Goal: Transaction & Acquisition: Subscribe to service/newsletter

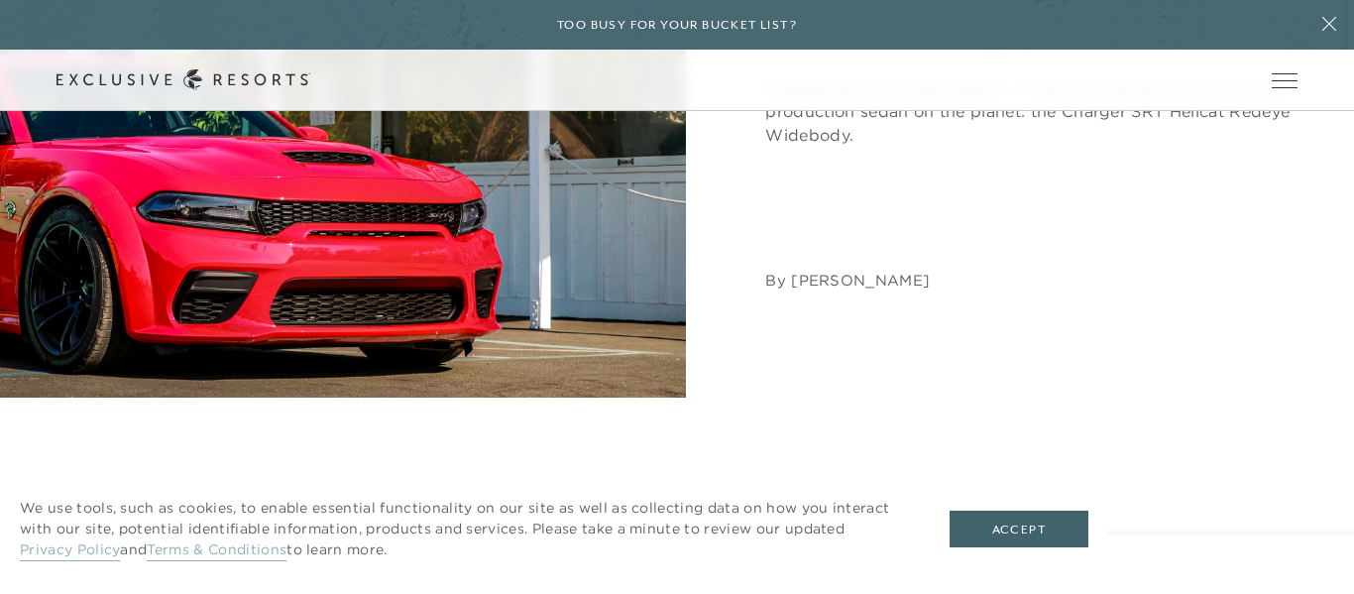
scroll to position [501, 0]
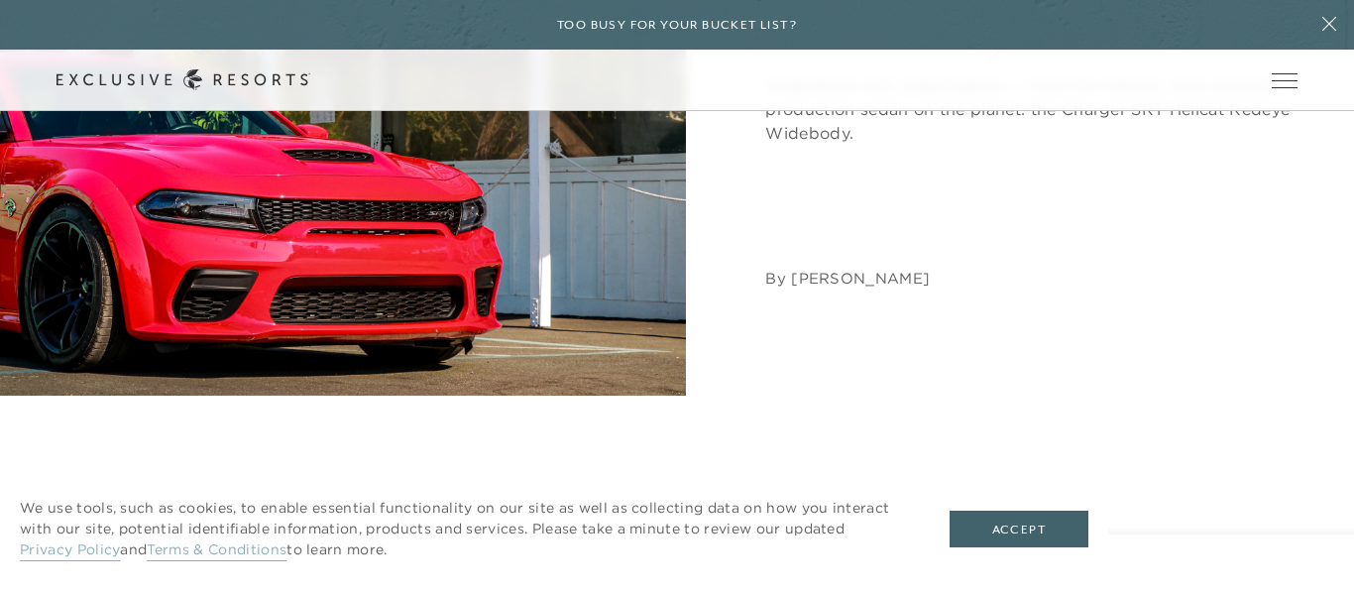
click at [322, 230] on img at bounding box center [343, 53] width 686 height 686
drag, startPoint x: 322, startPoint y: 230, endPoint x: 260, endPoint y: 233, distance: 62.5
click at [260, 233] on img at bounding box center [343, 53] width 686 height 686
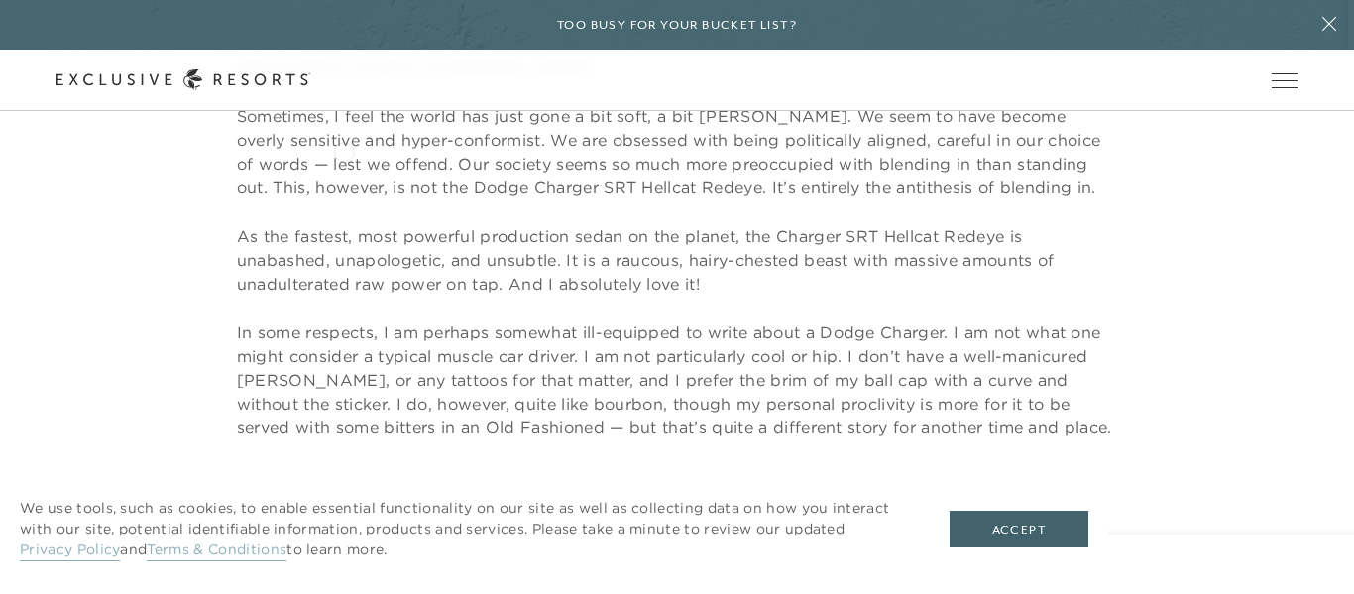
scroll to position [950, 0]
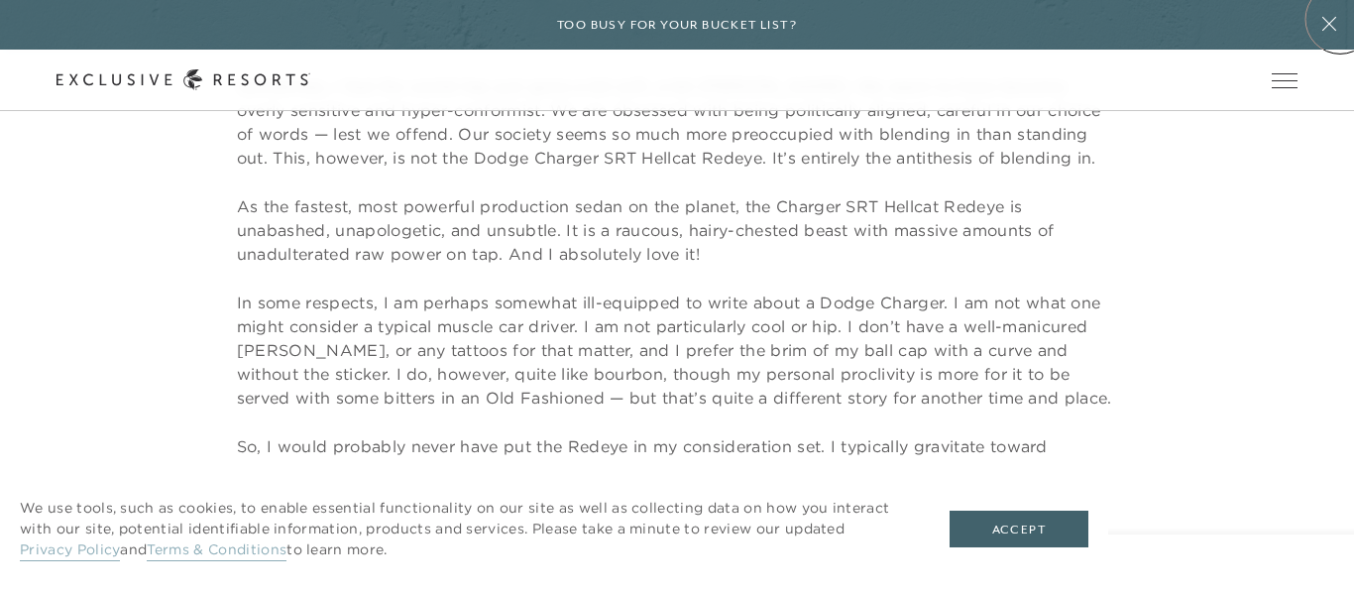
click at [1340, 19] on icon at bounding box center [1329, 24] width 38 height 16
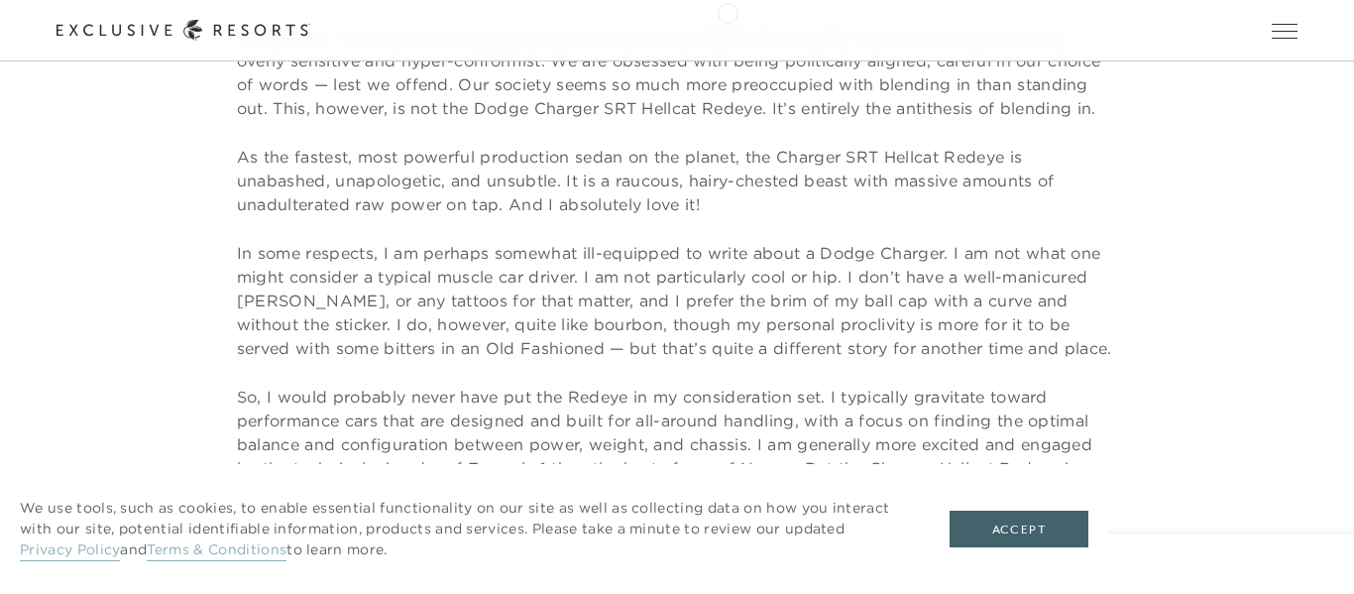
scroll to position [0, 0]
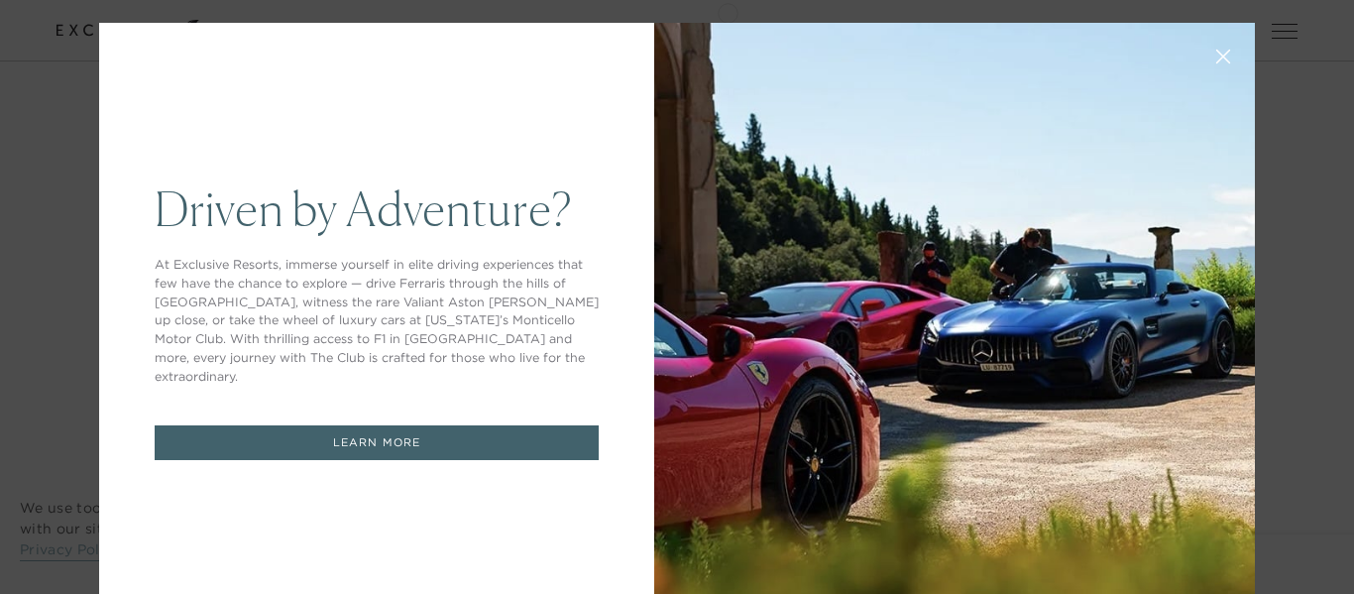
click at [1226, 63] on icon at bounding box center [1223, 57] width 15 height 15
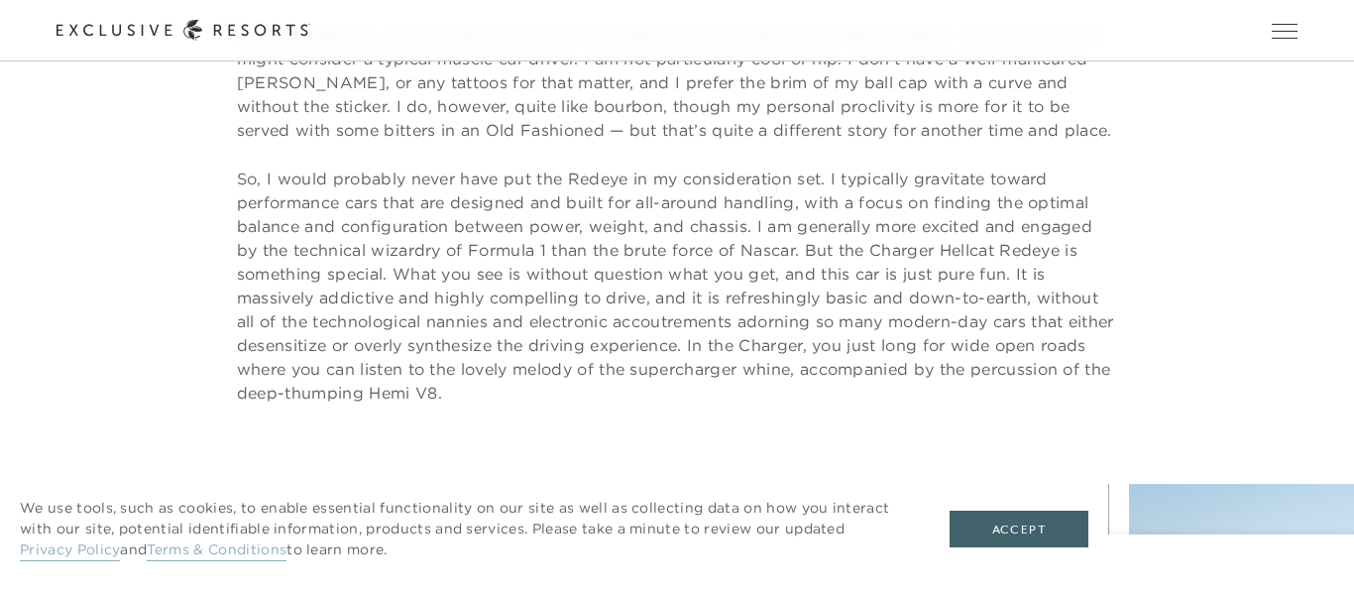
scroll to position [1179, 0]
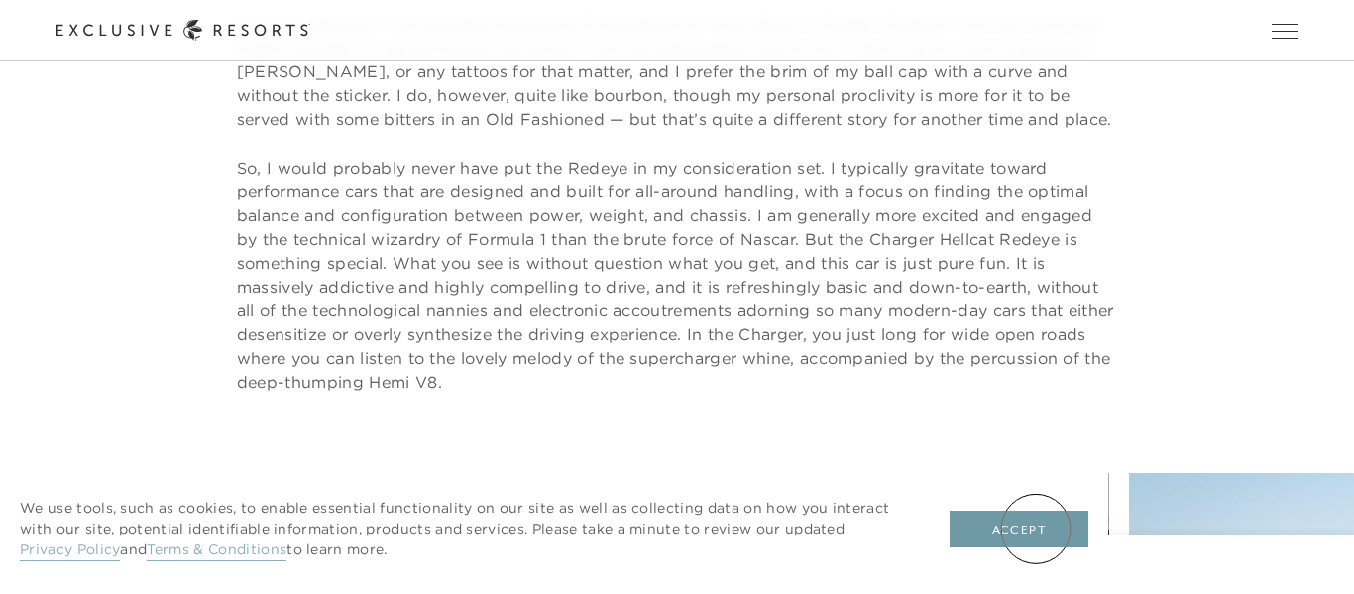
click at [1036, 528] on button "Accept" at bounding box center [1019, 529] width 139 height 38
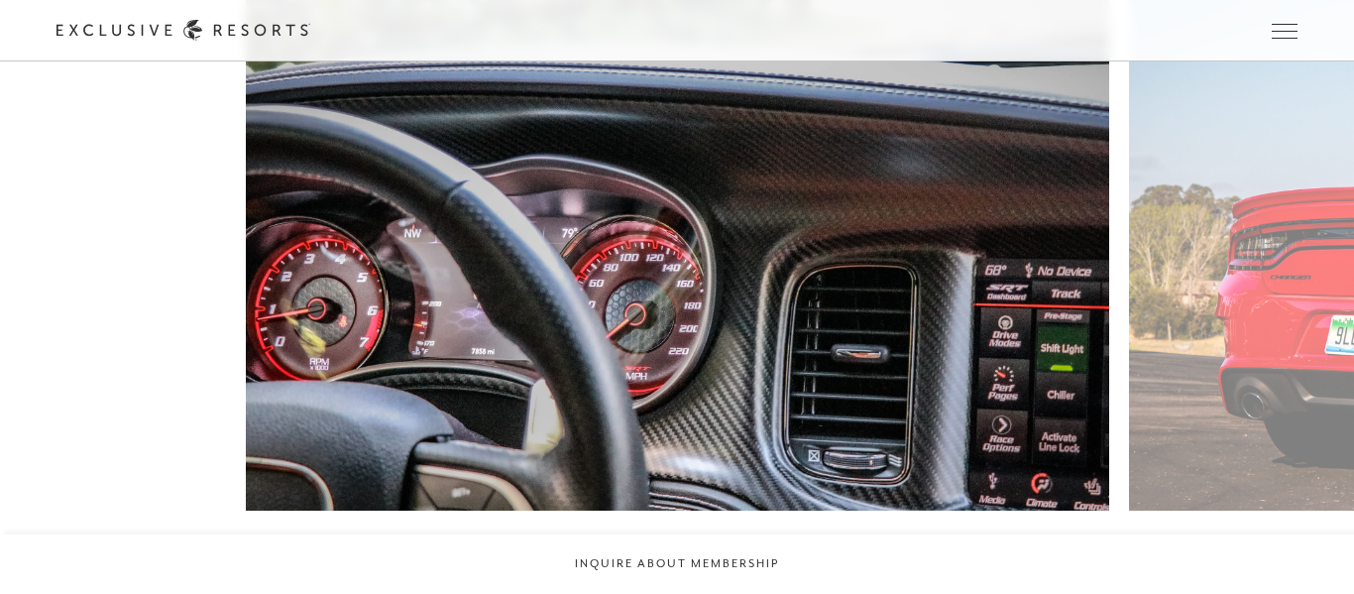
scroll to position [1673, 0]
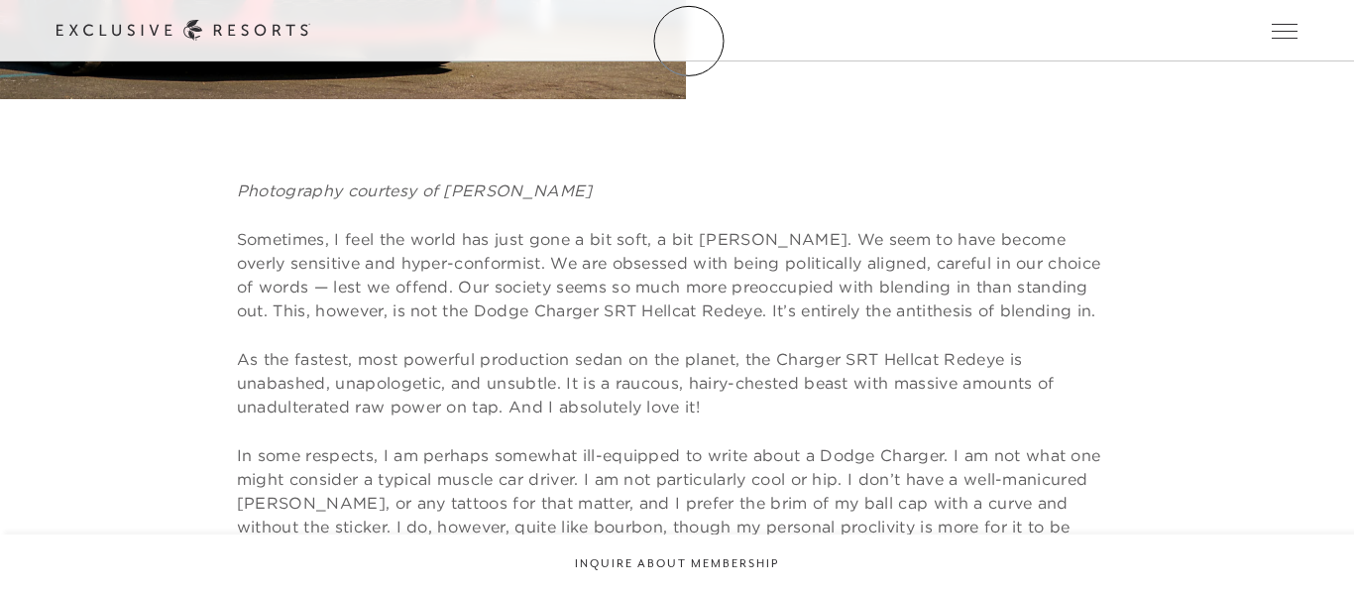
scroll to position [0, 0]
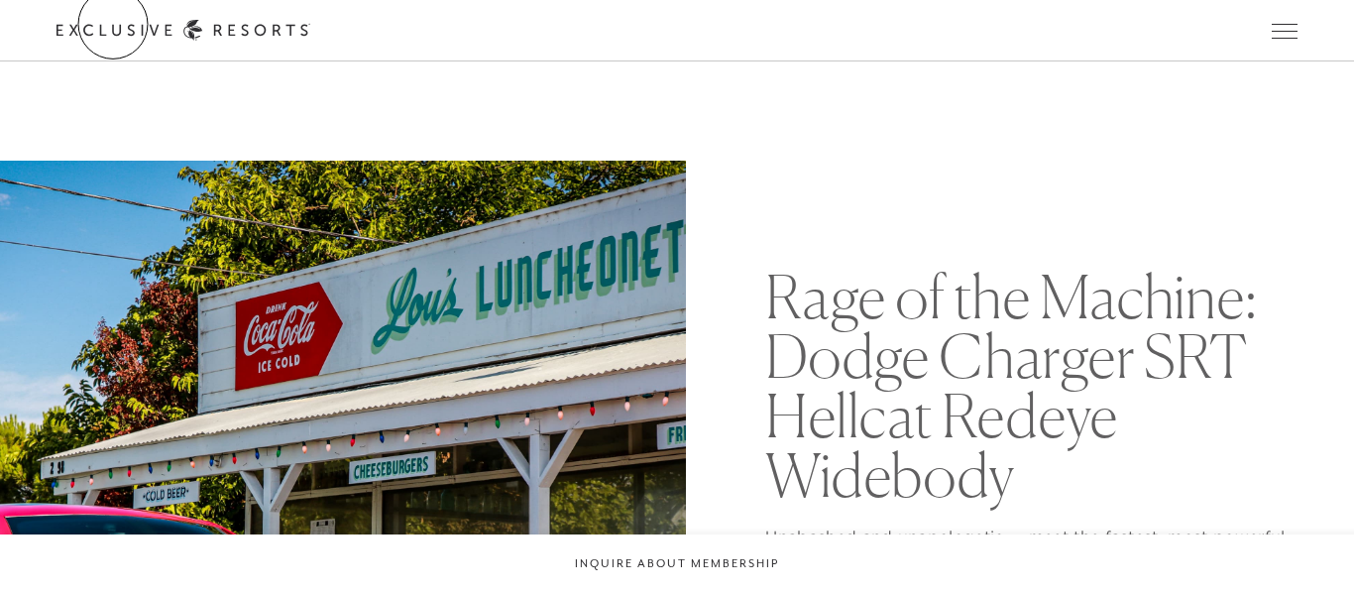
click at [0, 0] on link "Get Started" at bounding box center [0, 0] width 0 height 0
